Goal: Manage account settings

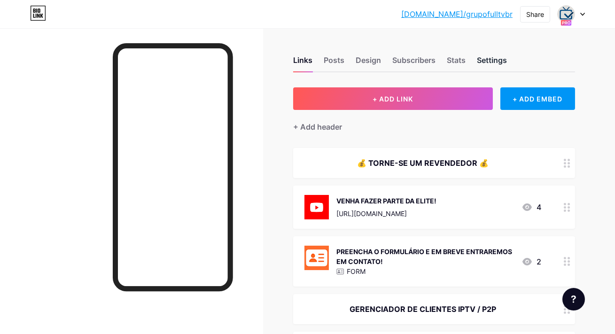
click at [491, 56] on div "Settings" at bounding box center [492, 62] width 30 height 17
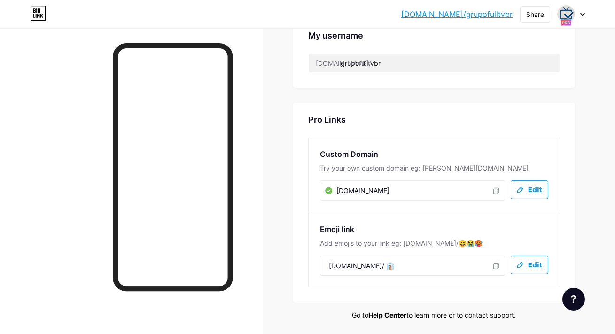
scroll to position [463, 0]
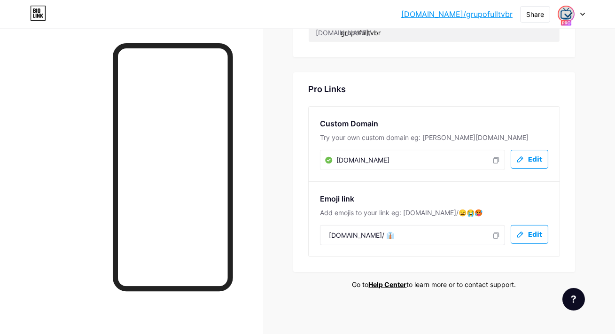
click at [566, 15] on img at bounding box center [565, 14] width 15 height 15
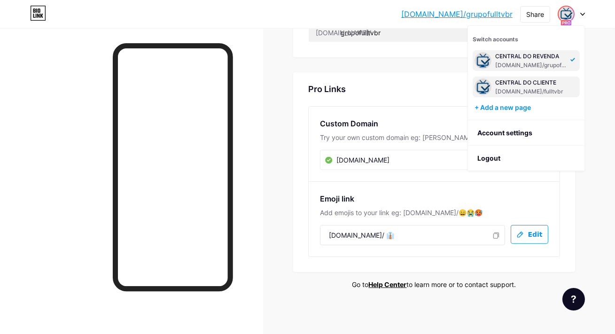
click at [541, 87] on div "CENTRAL DO CLIENTE [DOMAIN_NAME]/fulltvbr" at bounding box center [530, 86] width 70 height 17
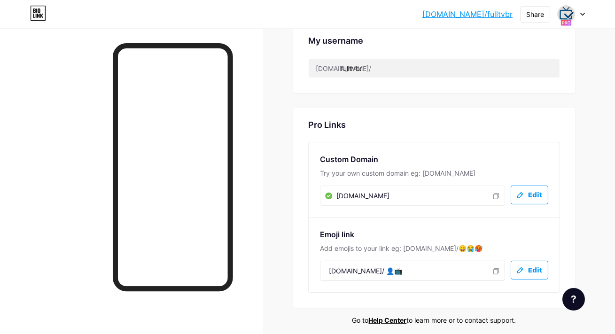
scroll to position [432, 0]
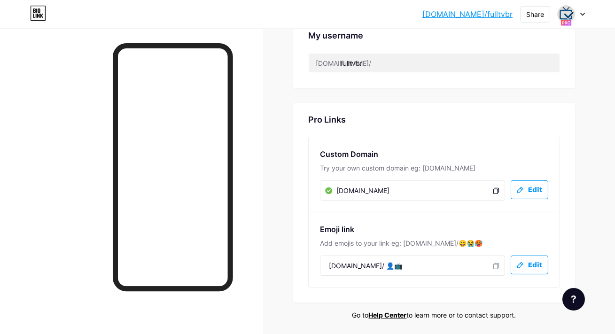
click at [495, 190] on icon at bounding box center [496, 191] width 8 height 8
click at [569, 16] on img at bounding box center [565, 14] width 15 height 15
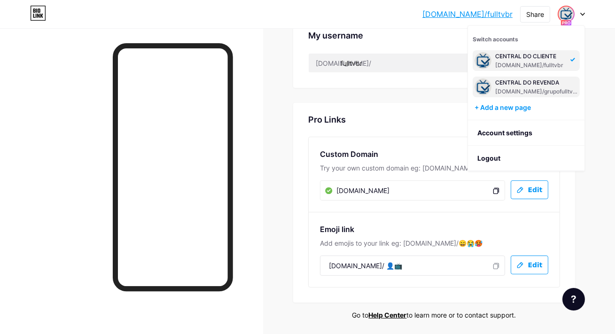
click at [517, 83] on div "CENTRAL DO REVENDA" at bounding box center [536, 83] width 83 height 8
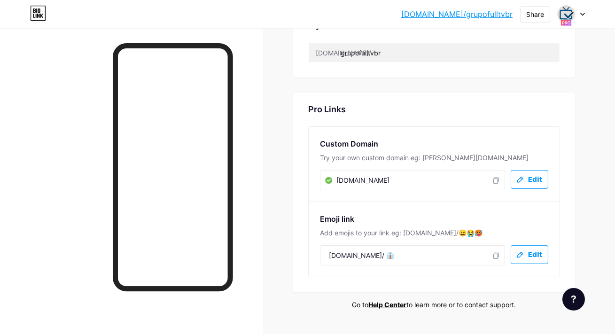
scroll to position [449, 0]
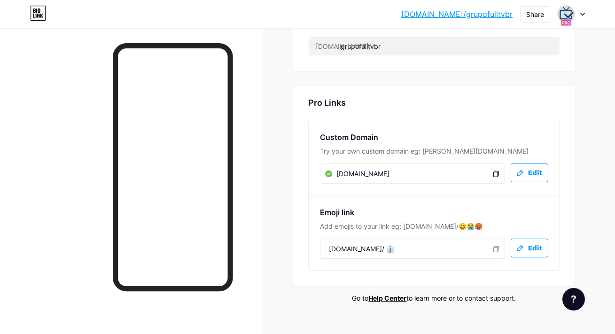
click at [497, 173] on icon at bounding box center [496, 174] width 8 height 8
